Goal: Transaction & Acquisition: Purchase product/service

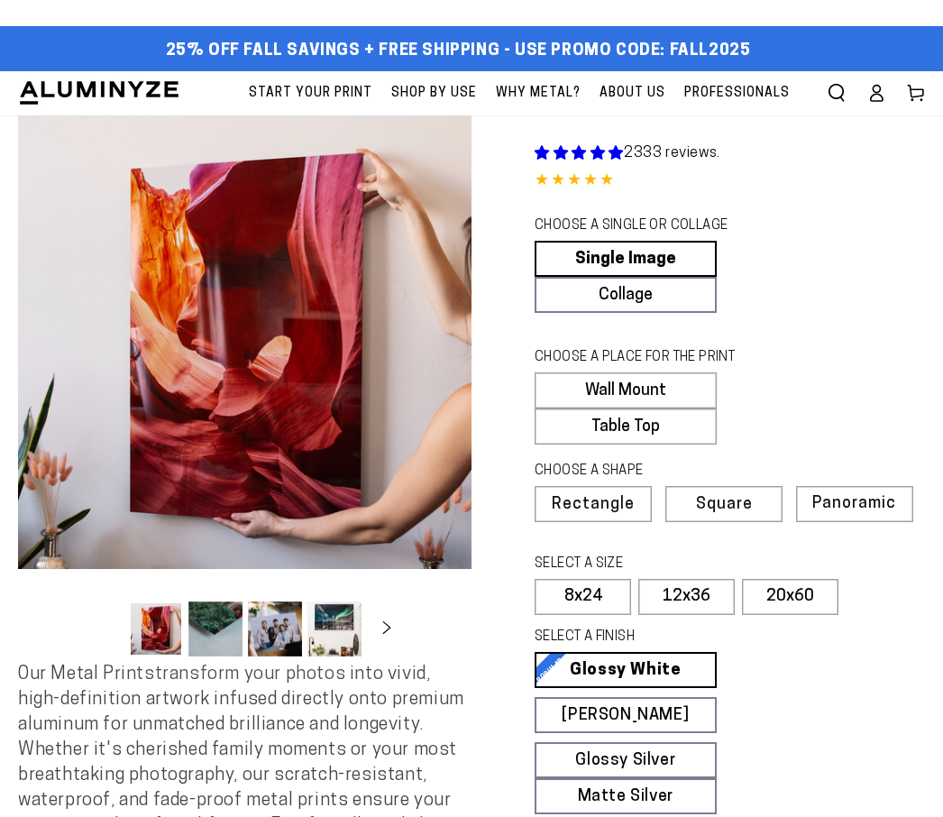
select select "**********"
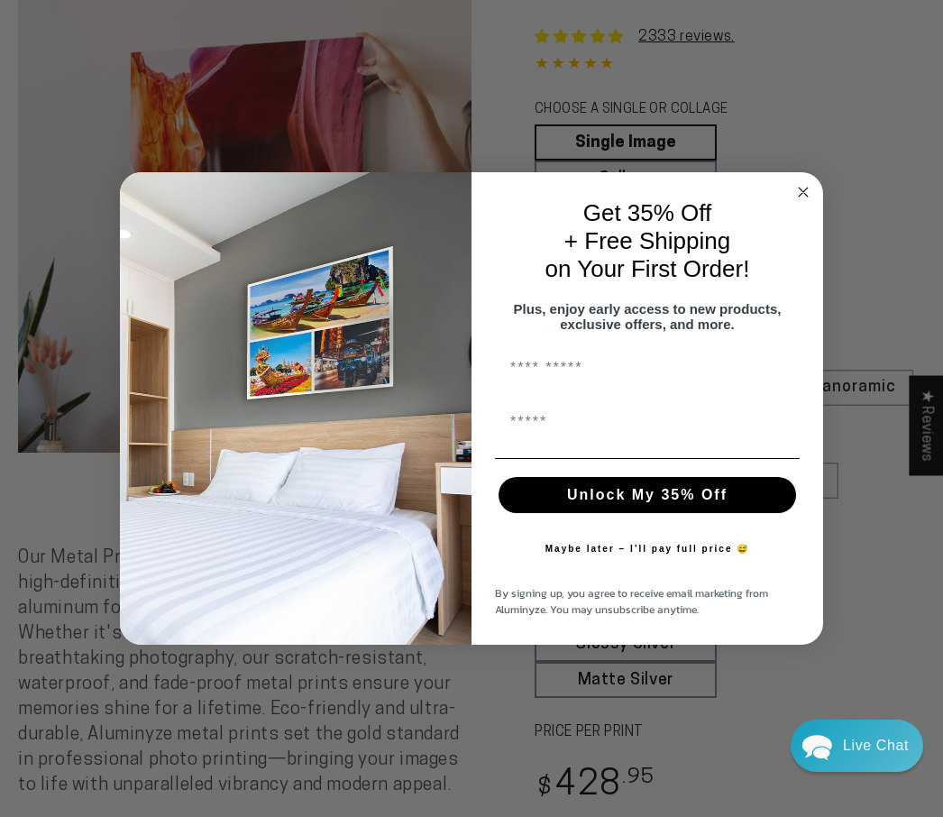
scroll to position [117, 0]
click at [804, 203] on circle "Close dialog" at bounding box center [804, 192] width 21 height 21
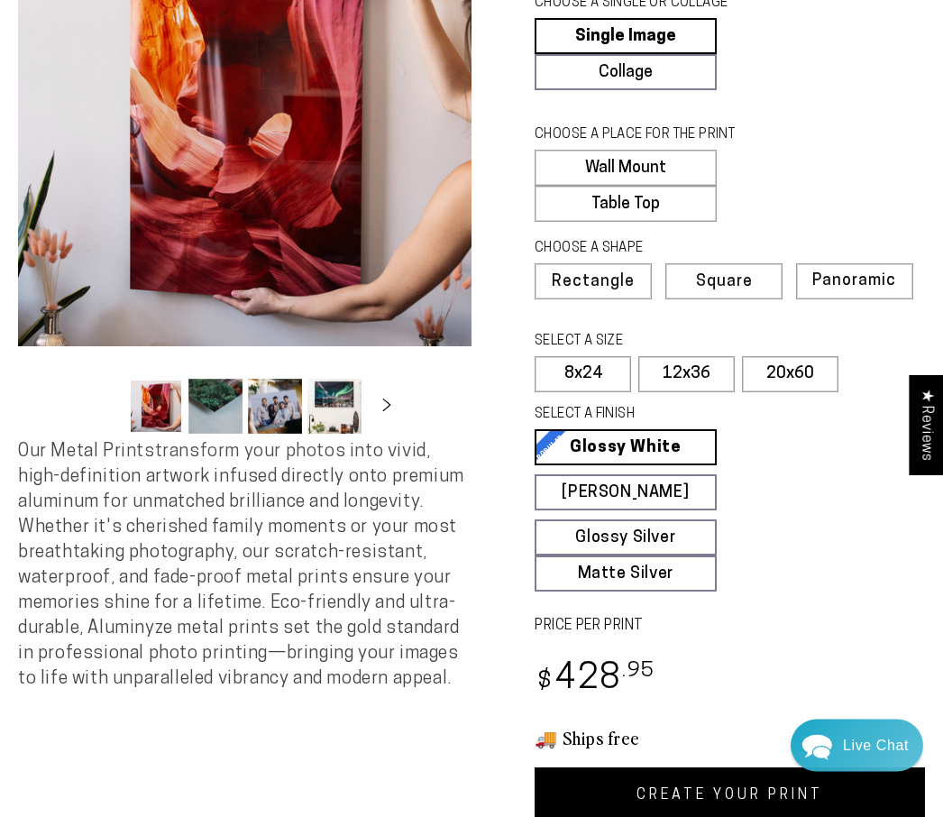
scroll to position [223, 0]
click at [747, 274] on span "Square" at bounding box center [724, 282] width 57 height 16
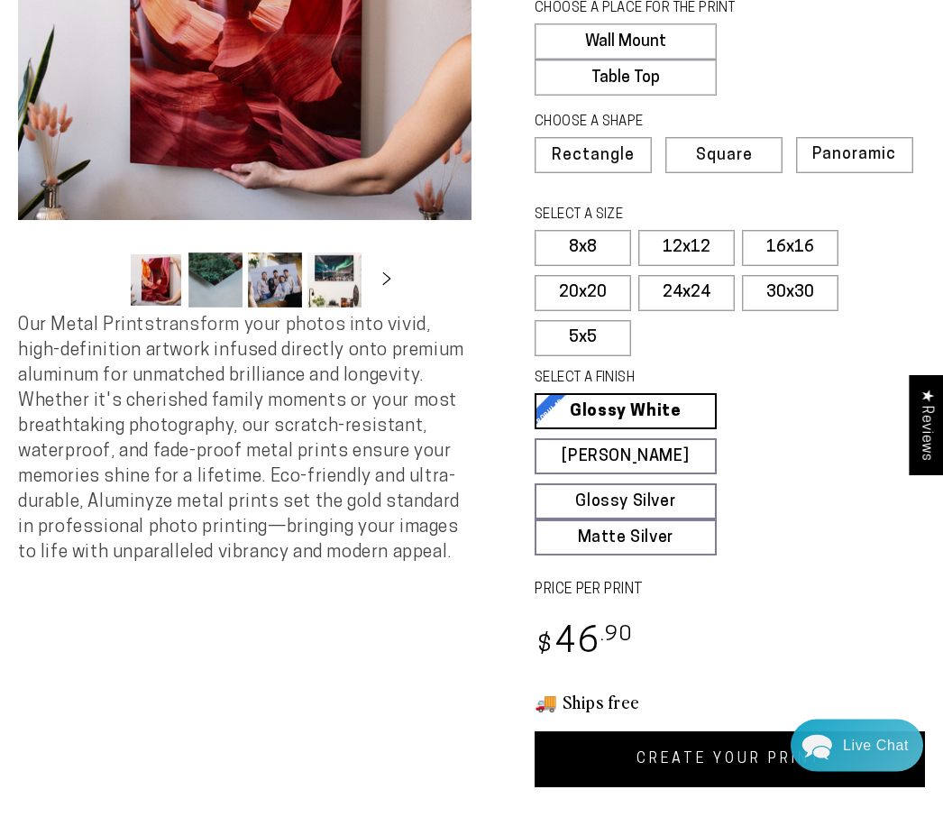
scroll to position [349, 0]
click at [714, 771] on link "CREATE YOUR PRINT" at bounding box center [730, 759] width 390 height 56
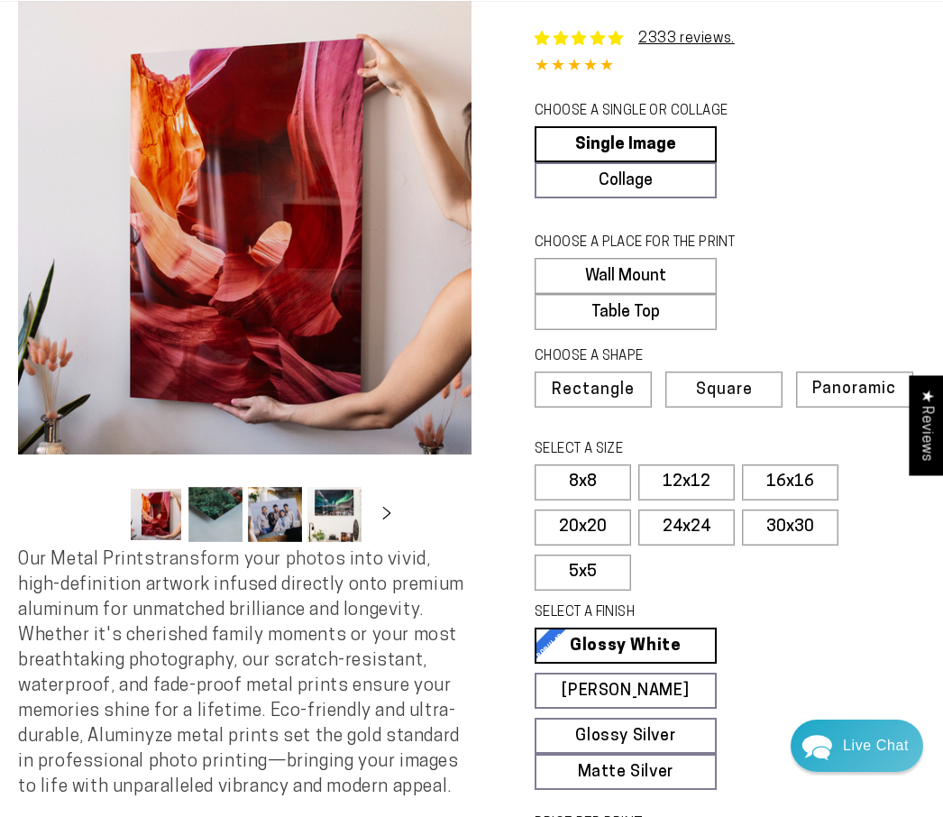
click at [704, 471] on label "12x12" at bounding box center [686, 482] width 96 height 36
click at [701, 471] on label "12x12" at bounding box center [686, 482] width 96 height 36
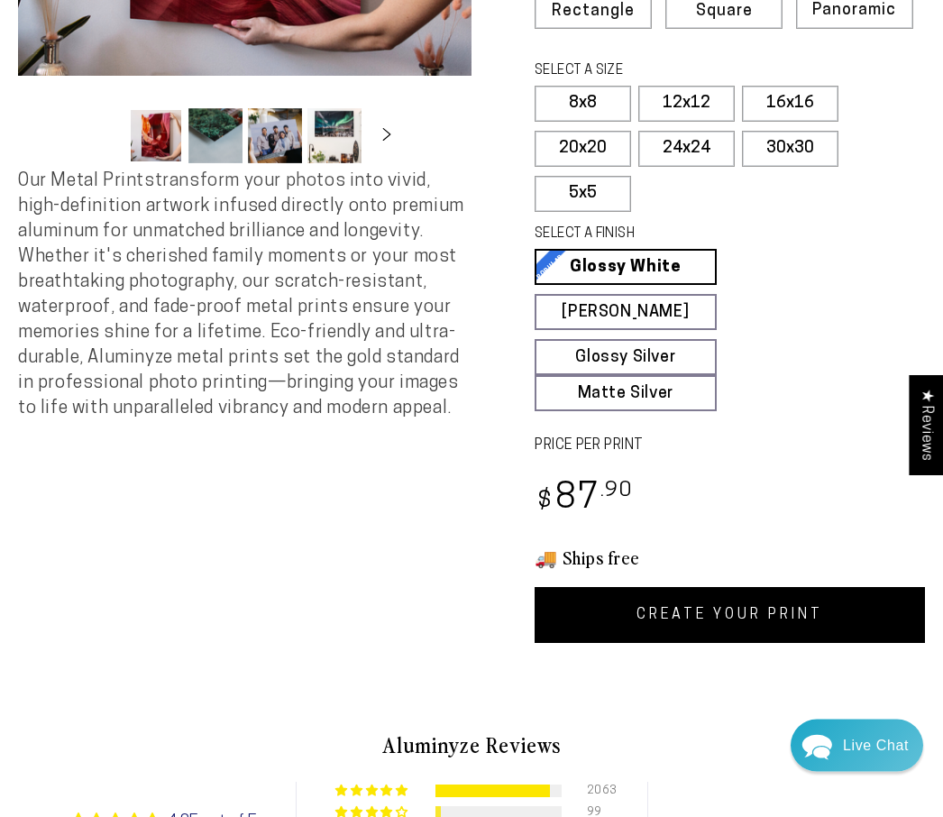
scroll to position [502, 0]
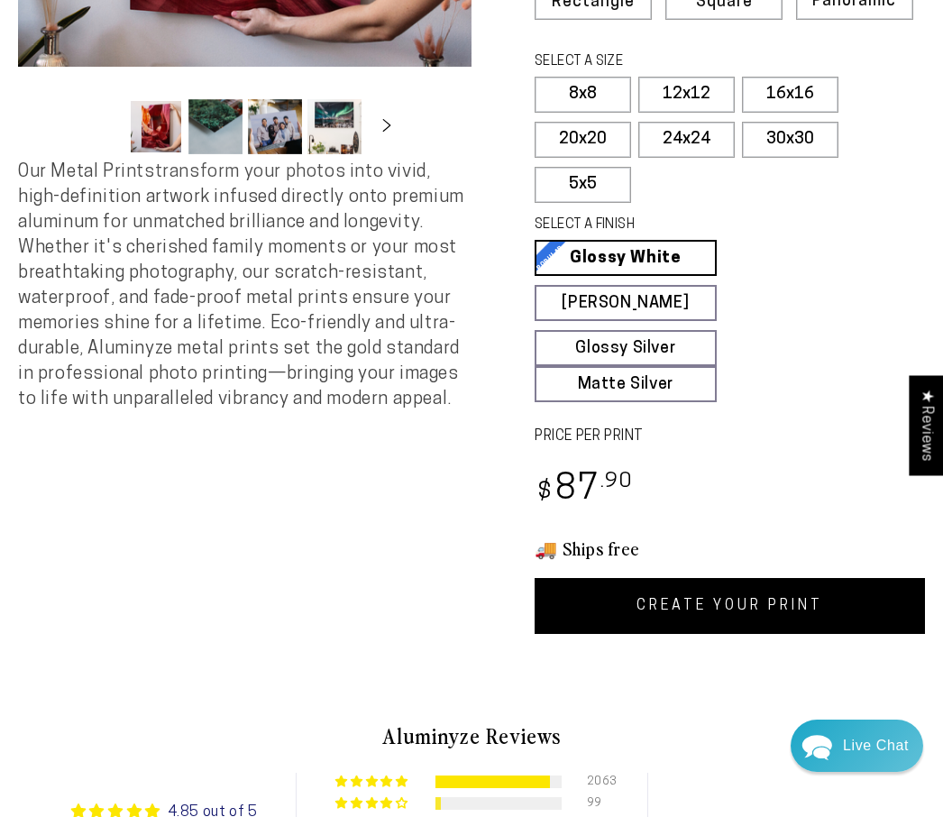
click at [716, 607] on link "CREATE YOUR PRINT" at bounding box center [730, 606] width 390 height 56
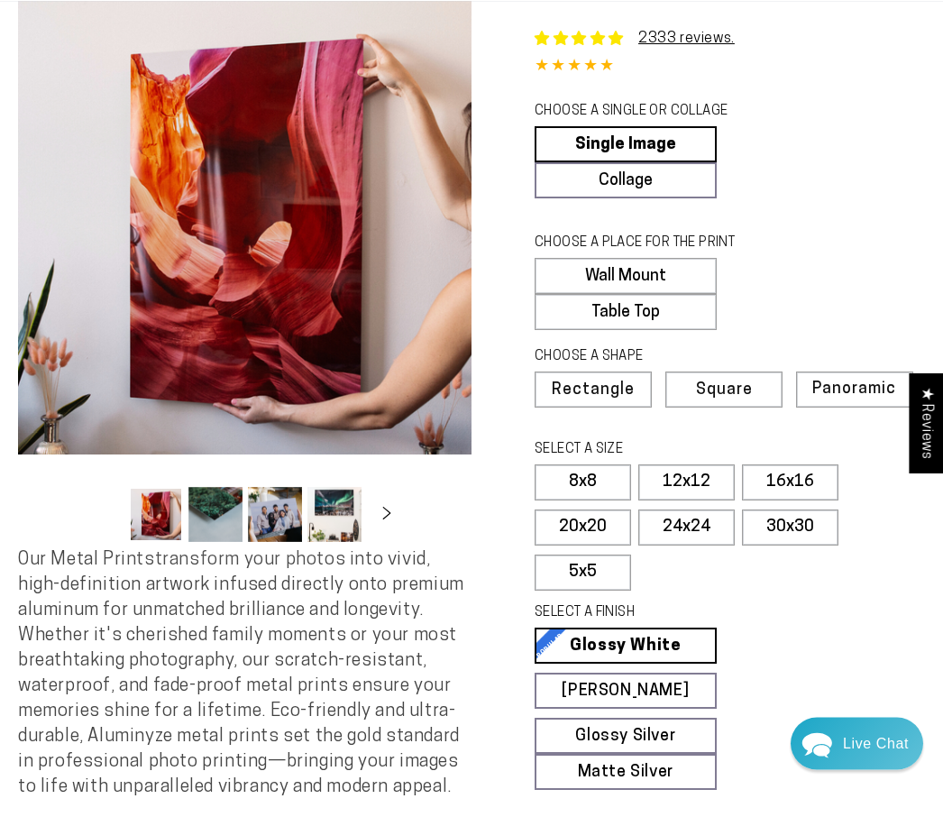
scroll to position [115, 0]
click at [865, 381] on span "Panoramic" at bounding box center [854, 389] width 84 height 17
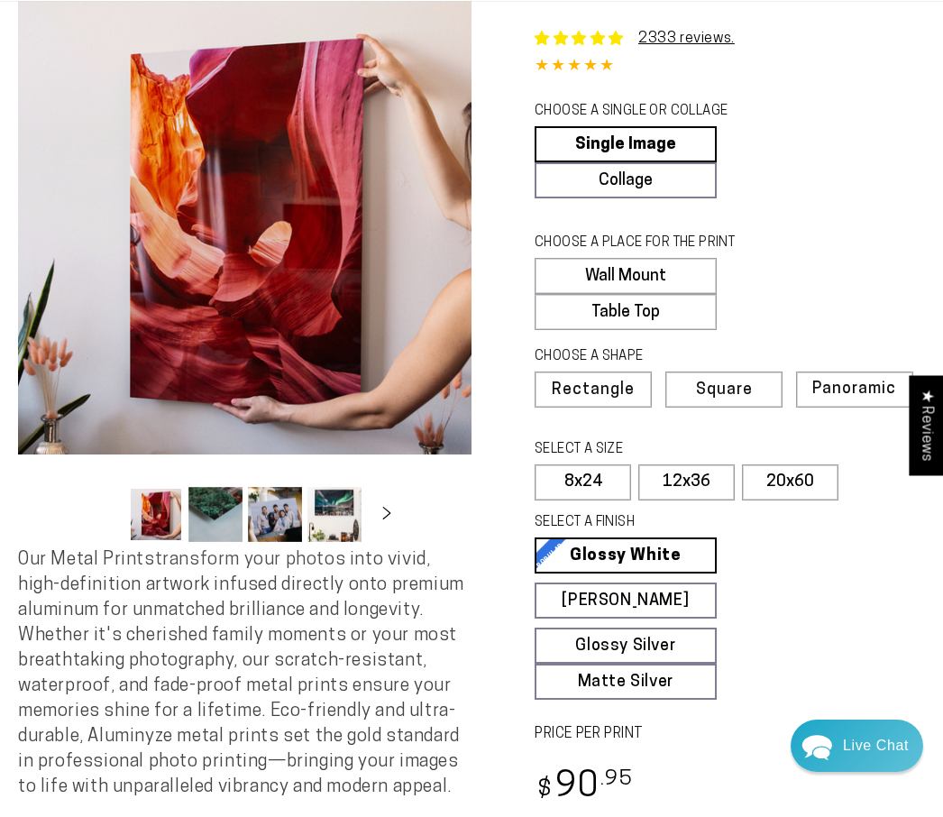
click at [618, 390] on span "Rectangle" at bounding box center [593, 390] width 83 height 16
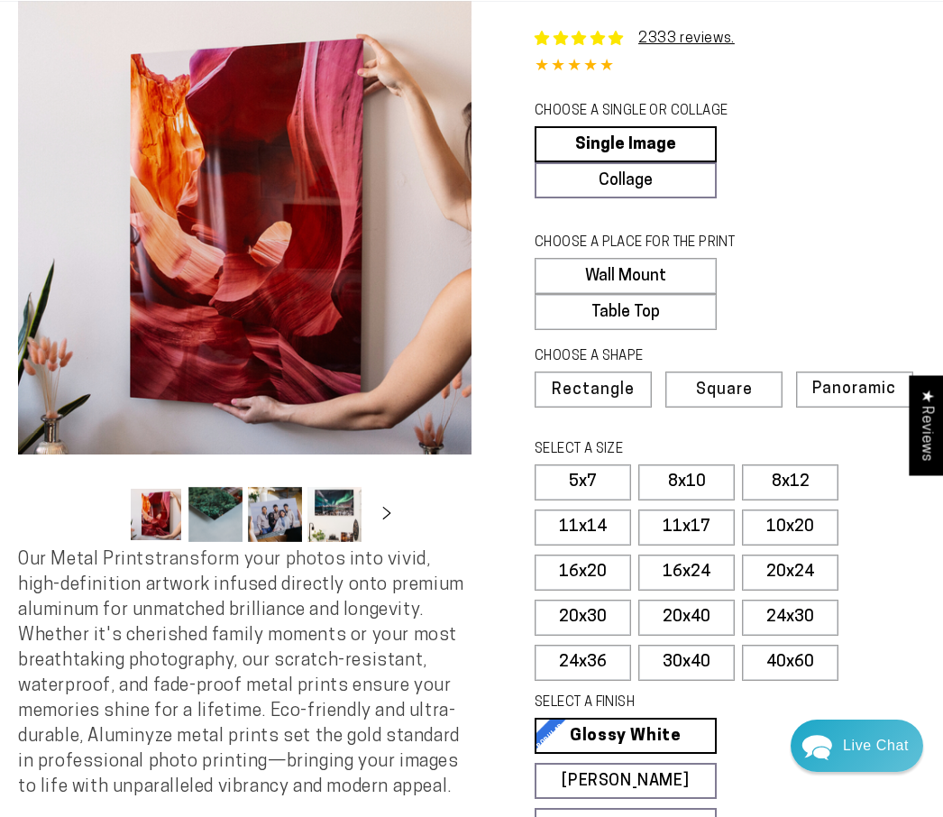
click at [811, 467] on label "8x12" at bounding box center [790, 482] width 96 height 36
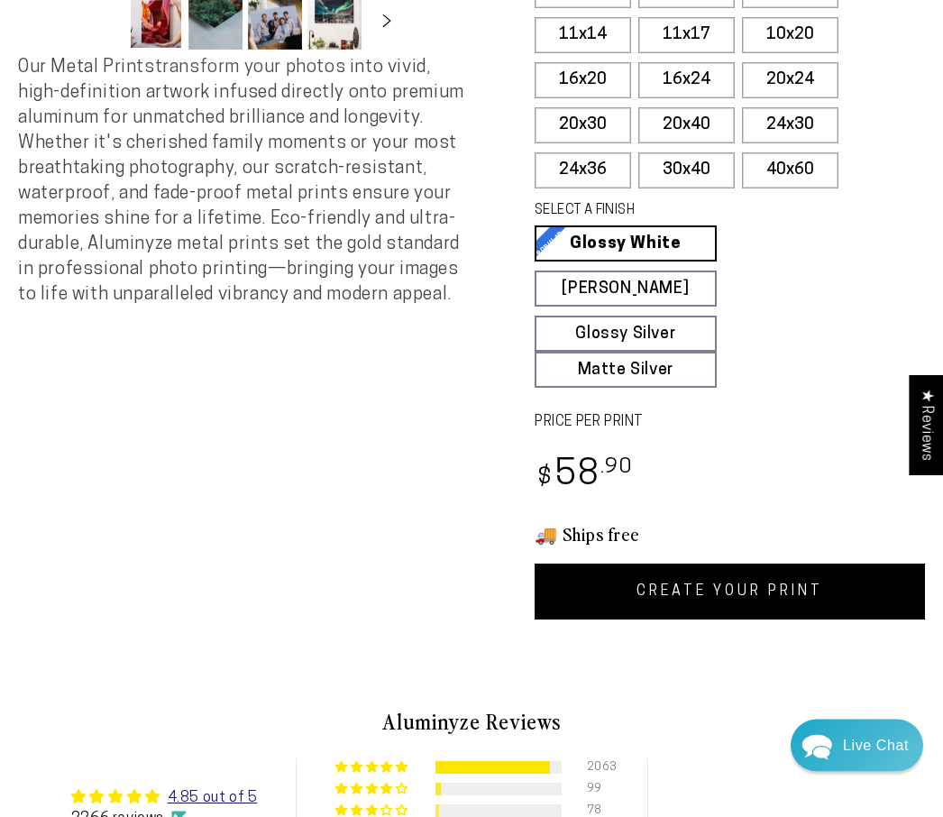
scroll to position [619, 0]
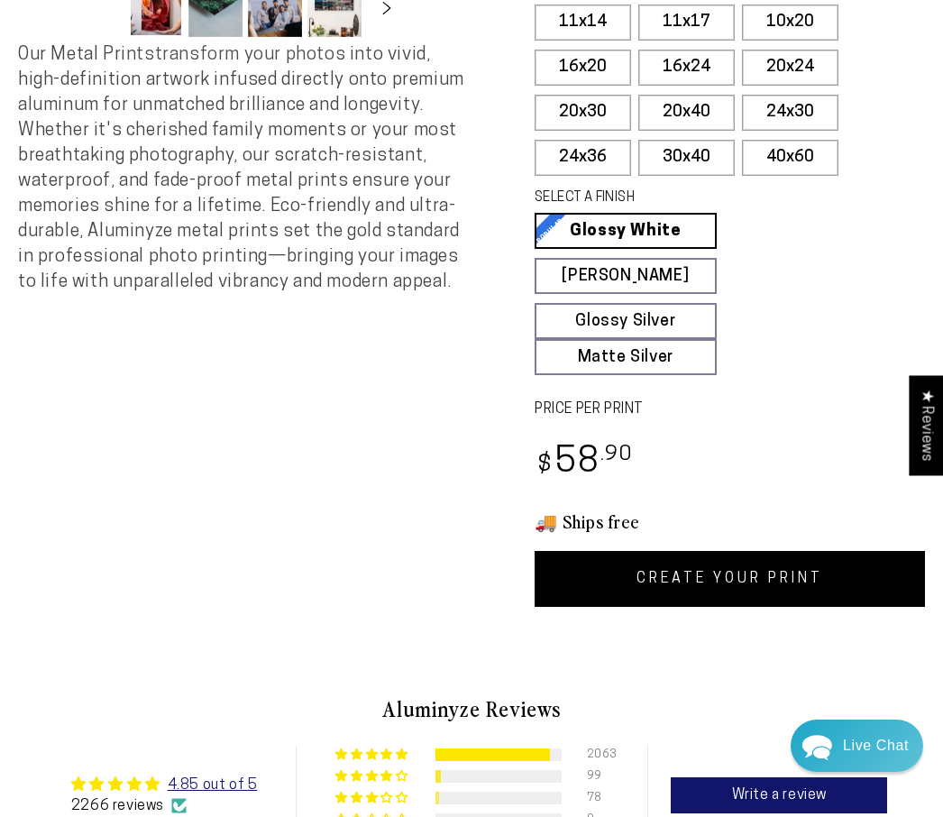
click at [812, 604] on link "CREATE YOUR PRINT" at bounding box center [730, 579] width 390 height 56
